Goal: Find specific page/section: Find specific page/section

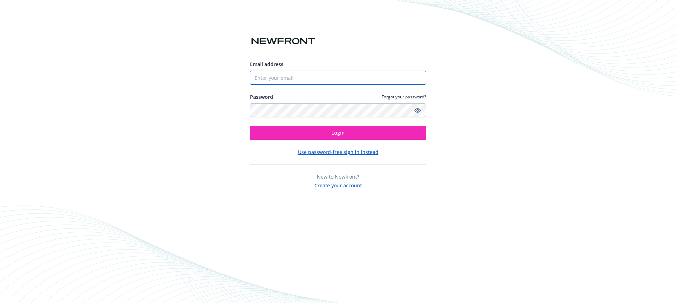
type input "[PERSON_NAME][EMAIL_ADDRESS][PERSON_NAME][DOMAIN_NAME]"
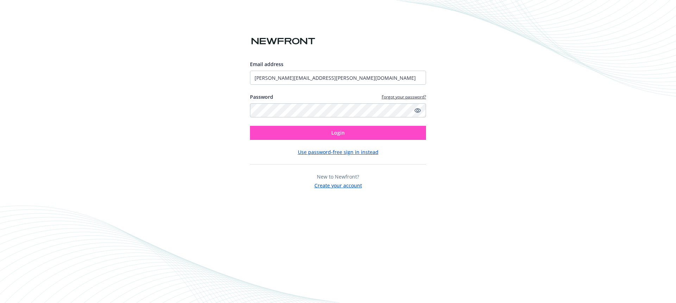
click at [338, 140] on div "Email address [PERSON_NAME][EMAIL_ADDRESS][PERSON_NAME][DOMAIN_NAME] Password F…" at bounding box center [338, 125] width 176 height 129
click at [325, 133] on button "Login" at bounding box center [338, 133] width 176 height 14
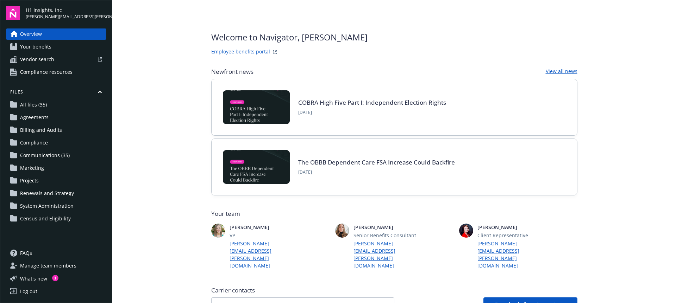
click at [32, 145] on span "Compliance" at bounding box center [34, 142] width 28 height 11
